Goal: Information Seeking & Learning: Learn about a topic

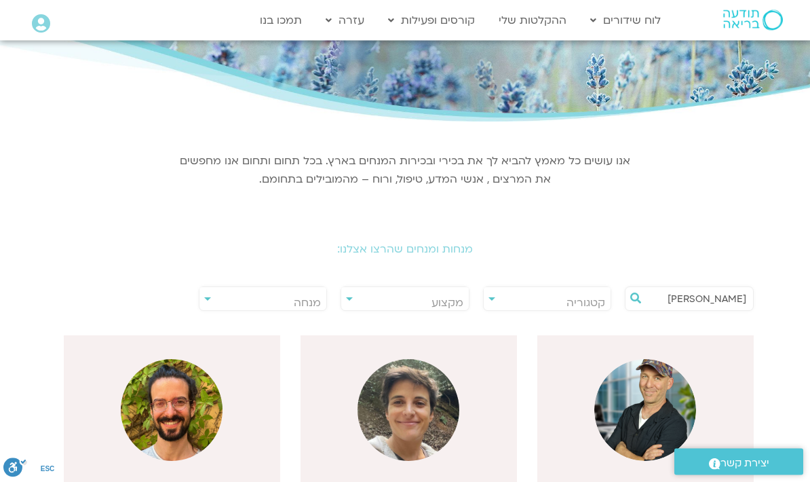
scroll to position [100, 0]
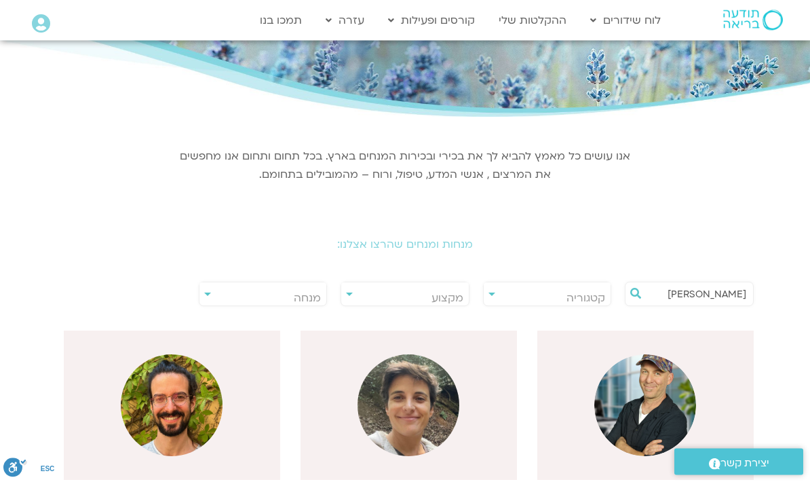
click at [696, 294] on input "רון אלון" at bounding box center [696, 293] width 100 height 23
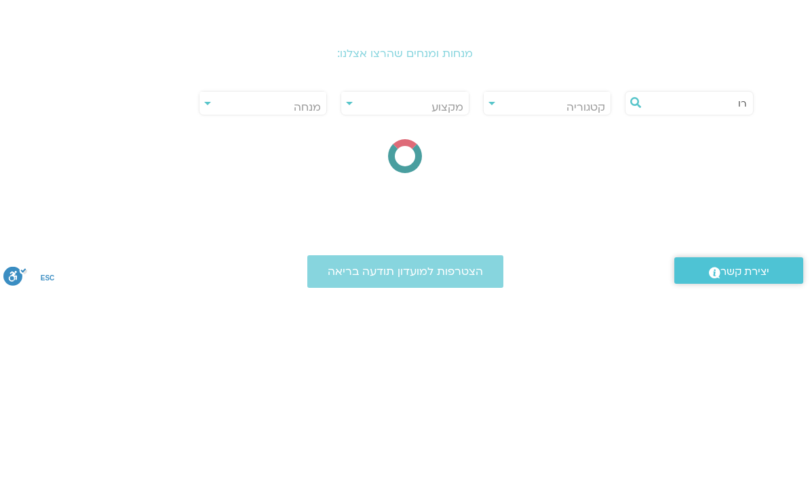
type input "ר"
type input "קרן פלפל"
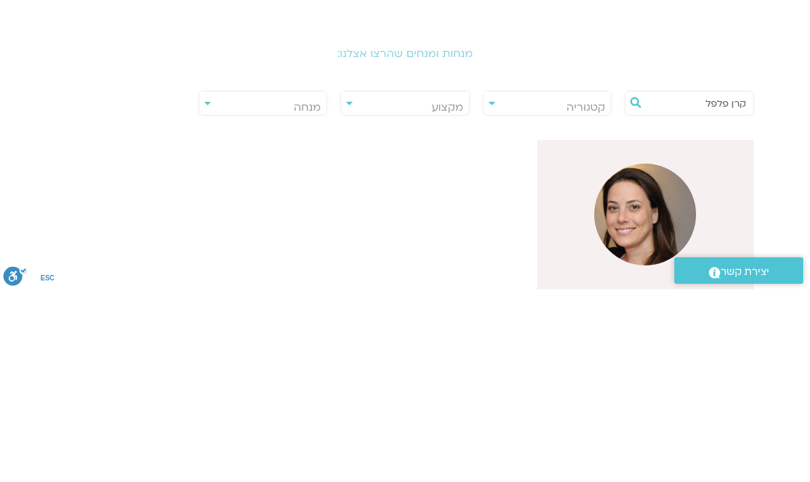
click at [651, 355] on img at bounding box center [645, 406] width 102 height 102
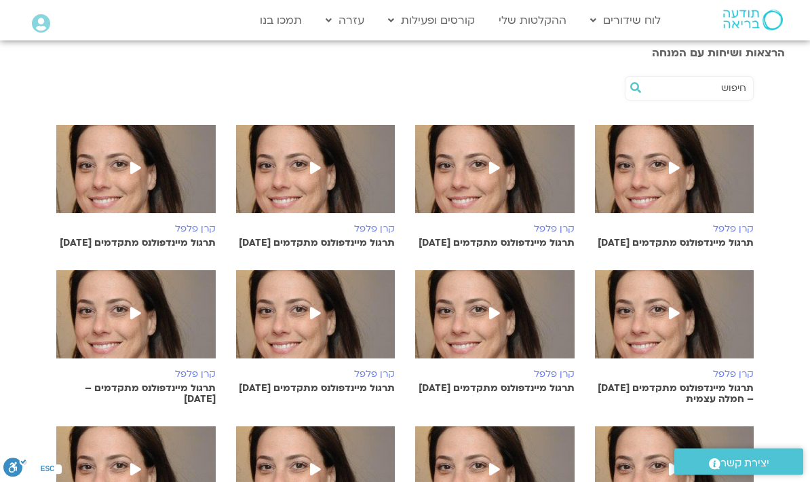
scroll to position [256, 0]
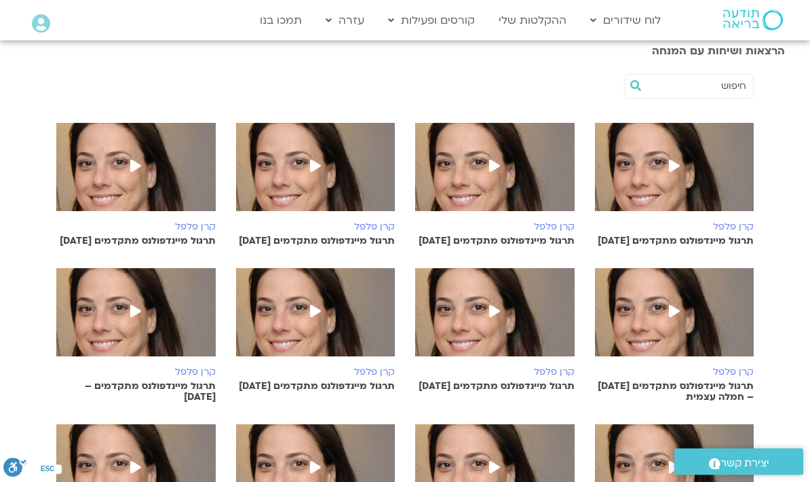
click at [722, 230] on h6 "קרן פלפל" at bounding box center [674, 227] width 159 height 11
click at [723, 222] on h6 "קרן פלפל" at bounding box center [674, 227] width 159 height 11
